Goal: Task Accomplishment & Management: Use online tool/utility

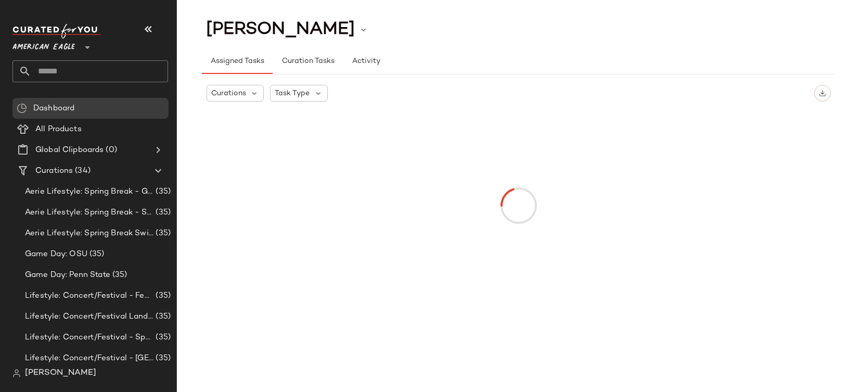
click at [51, 370] on span "[PERSON_NAME]" at bounding box center [60, 373] width 71 height 12
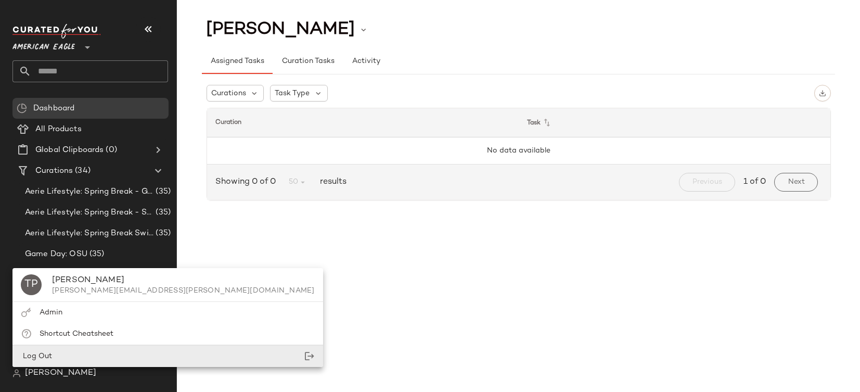
click at [53, 347] on div "Log Out" at bounding box center [167, 355] width 311 height 21
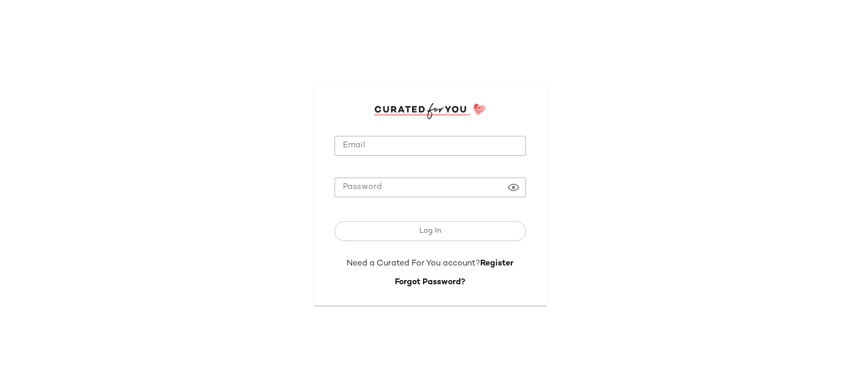
click at [433, 139] on input "Email" at bounding box center [430, 146] width 191 height 20
type input "**********"
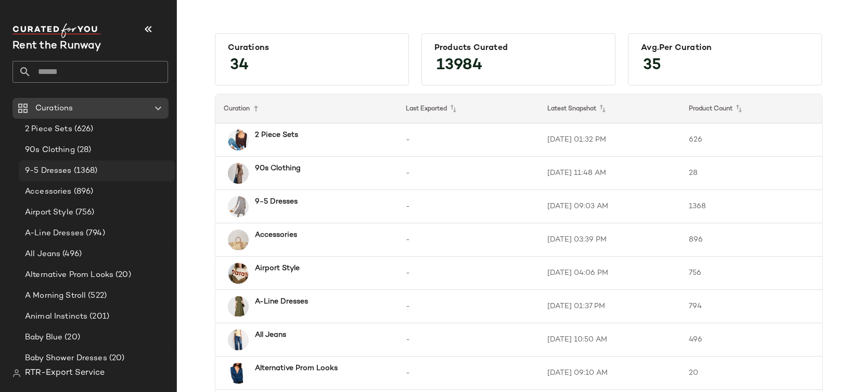
click at [95, 168] on span "(1368)" at bounding box center [85, 171] width 26 height 12
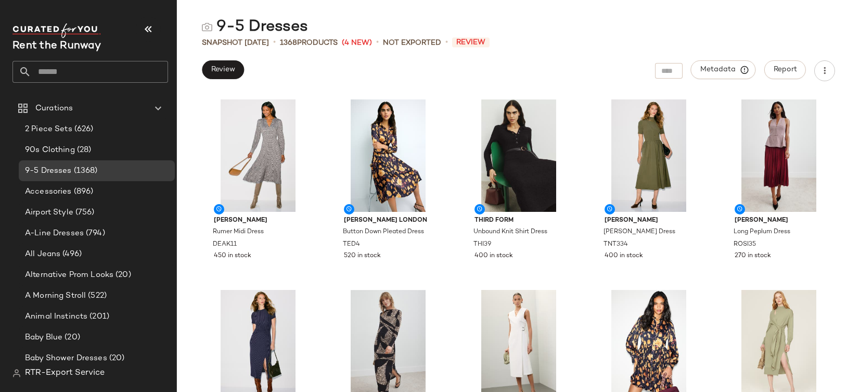
click at [711, 23] on div "9-5 Dresses" at bounding box center [518, 27] width 683 height 21
click at [774, 70] on span "Report" at bounding box center [785, 70] width 24 height 8
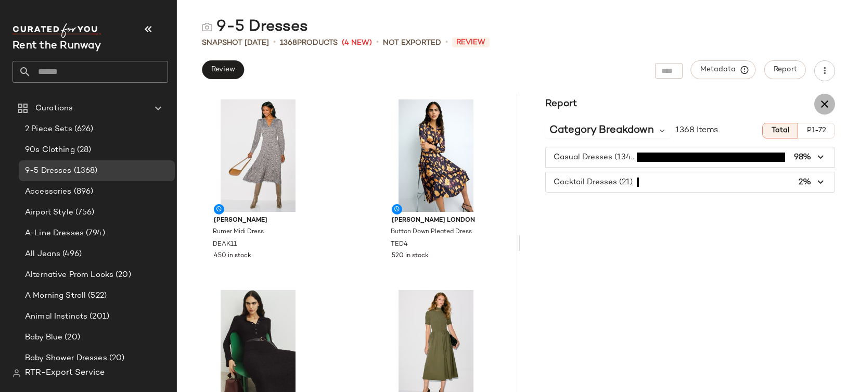
click at [818, 99] on icon "button" at bounding box center [824, 104] width 12 height 12
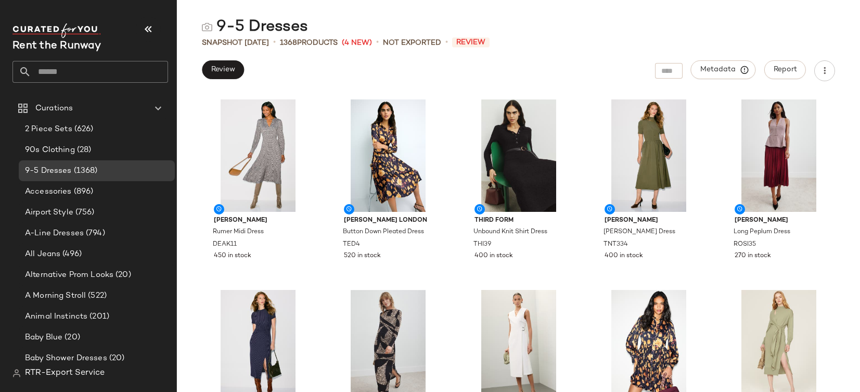
click at [628, 29] on div "9-5 Dresses" at bounding box center [518, 27] width 683 height 21
